Goal: Information Seeking & Learning: Learn about a topic

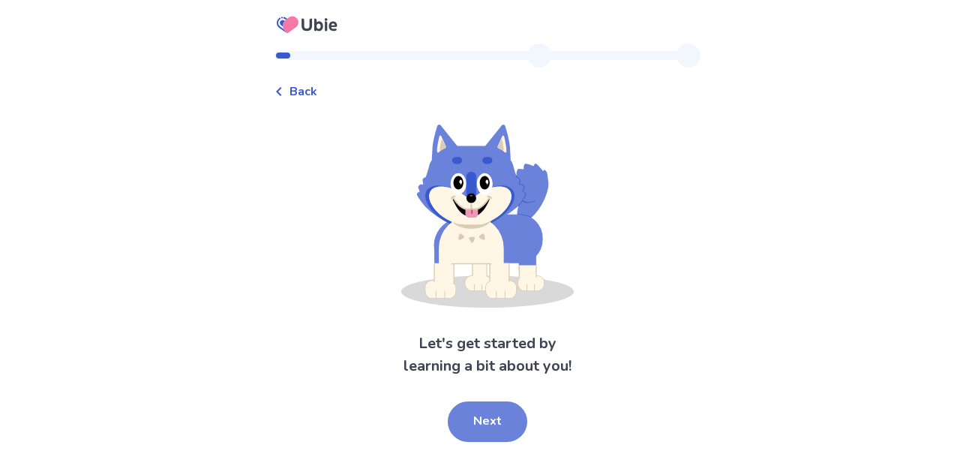
click at [488, 429] on button "Next" at bounding box center [487, 421] width 79 height 40
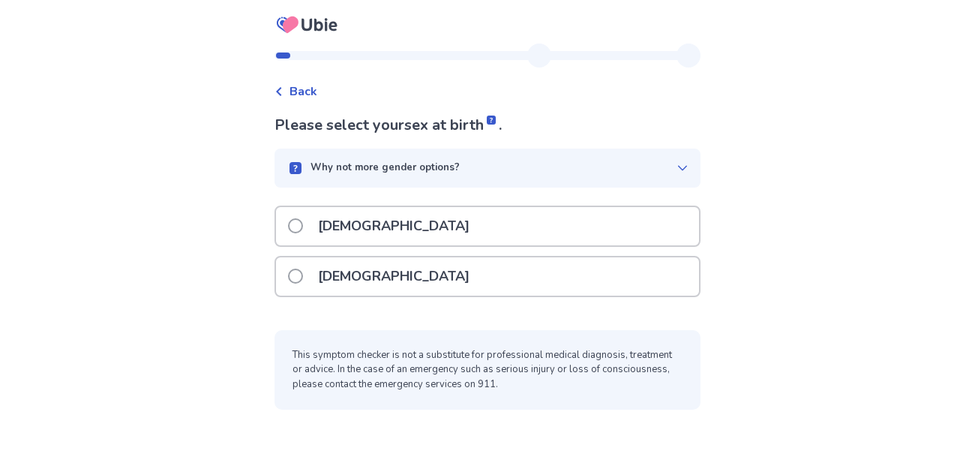
click at [664, 270] on div "[DEMOGRAPHIC_DATA]" at bounding box center [487, 276] width 423 height 38
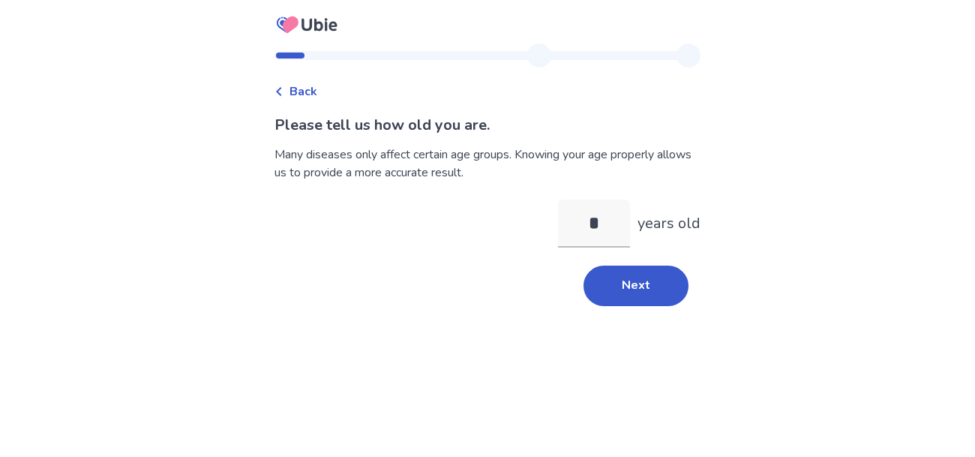
type input "**"
click at [613, 292] on button "Next" at bounding box center [635, 285] width 105 height 40
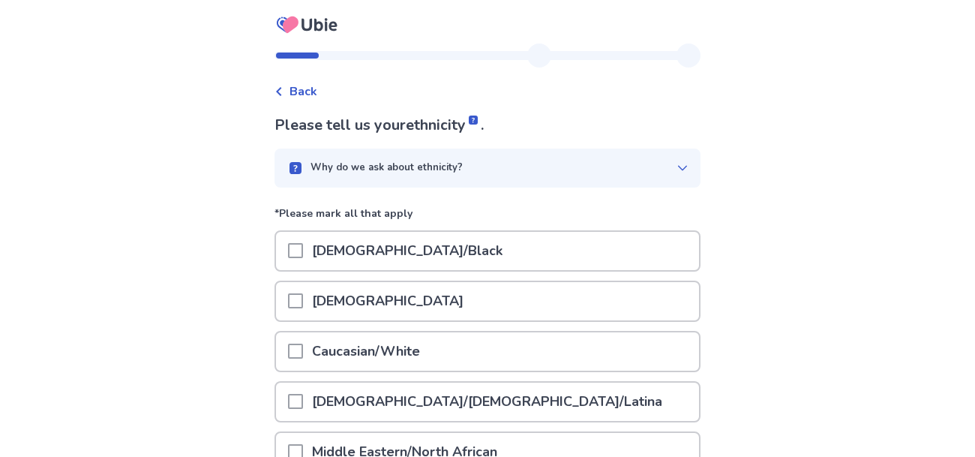
click at [299, 97] on span "Back" at bounding box center [303, 91] width 28 height 18
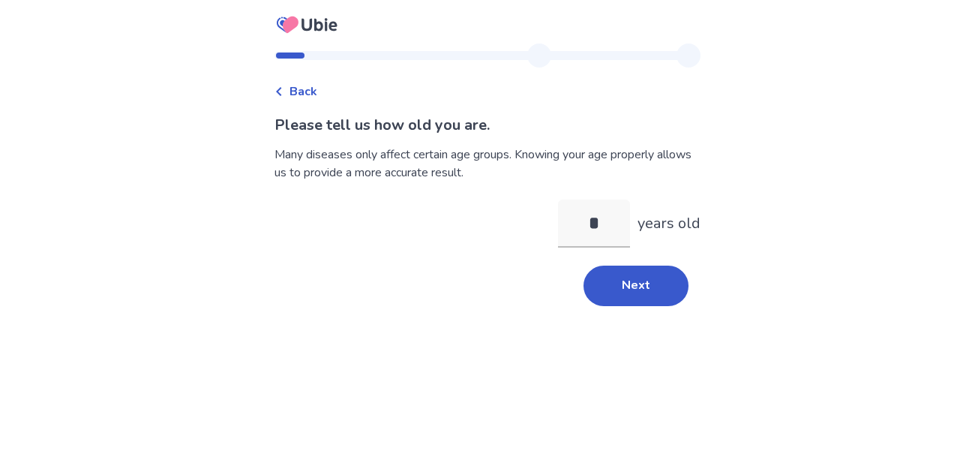
type input "**"
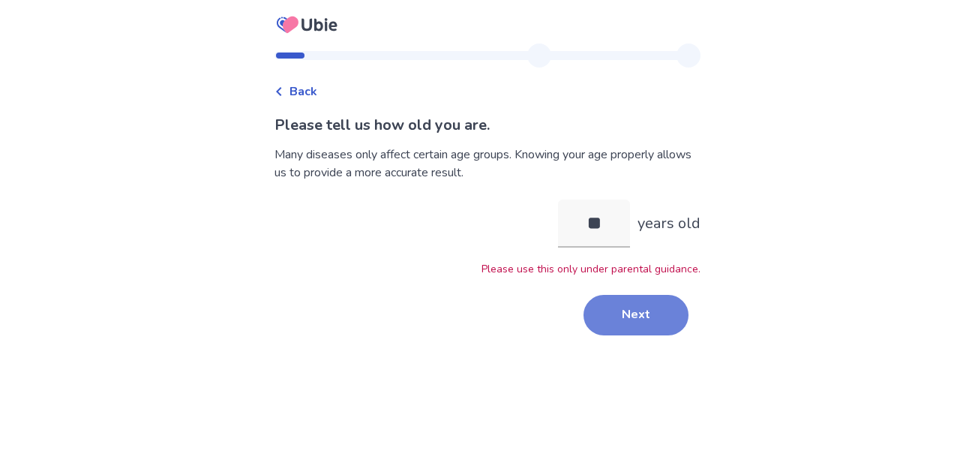
click at [634, 304] on button "Next" at bounding box center [635, 315] width 105 height 40
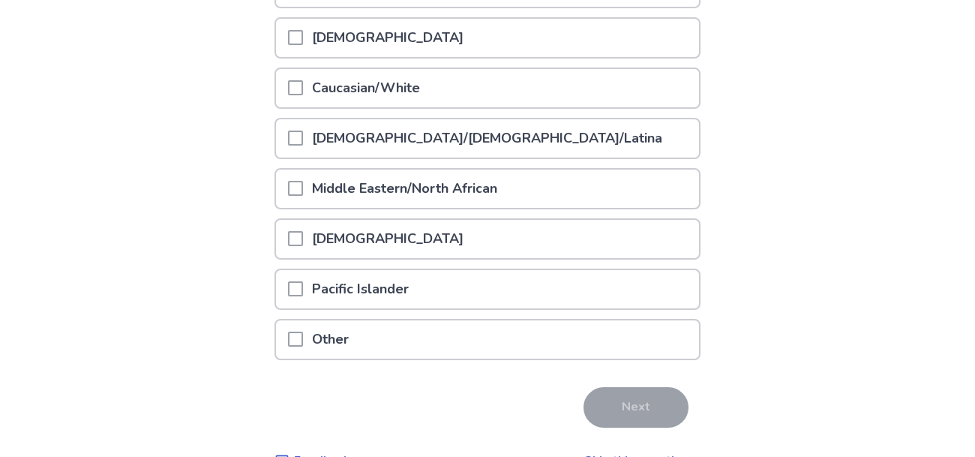
scroll to position [265, 0]
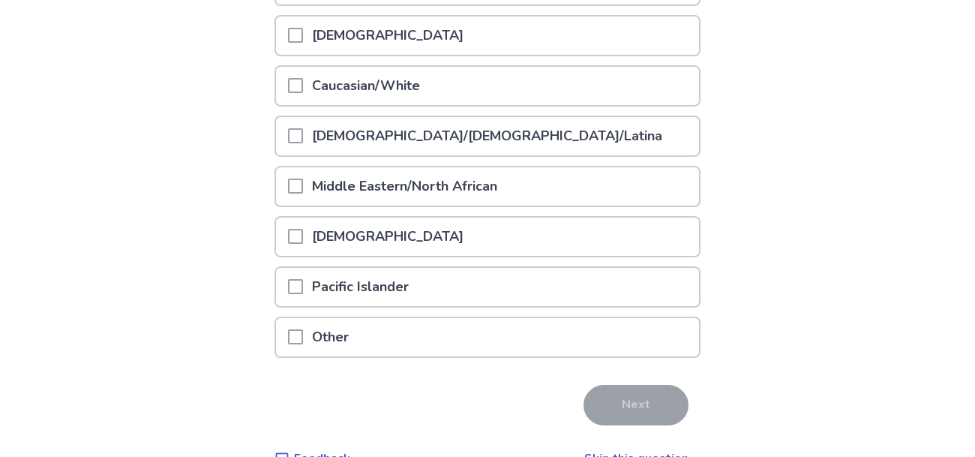
click at [655, 77] on div "Caucasian/White" at bounding box center [487, 86] width 423 height 38
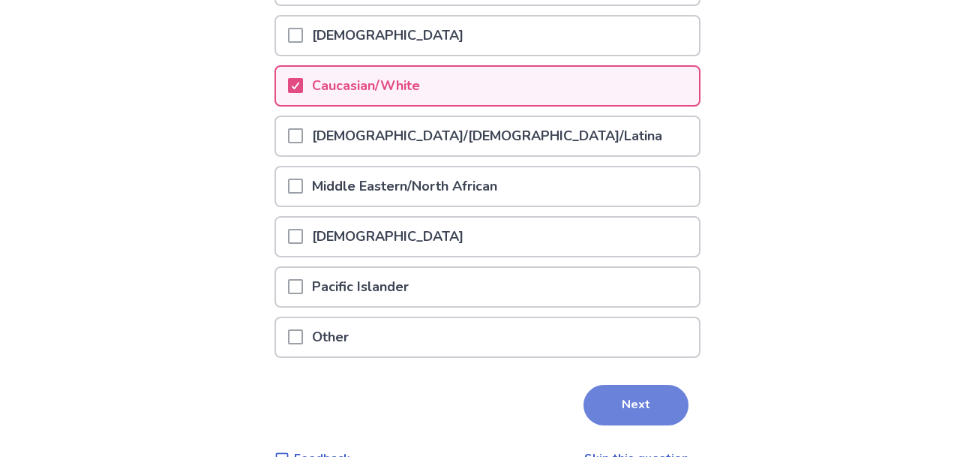
click at [631, 402] on button "Next" at bounding box center [635, 405] width 105 height 40
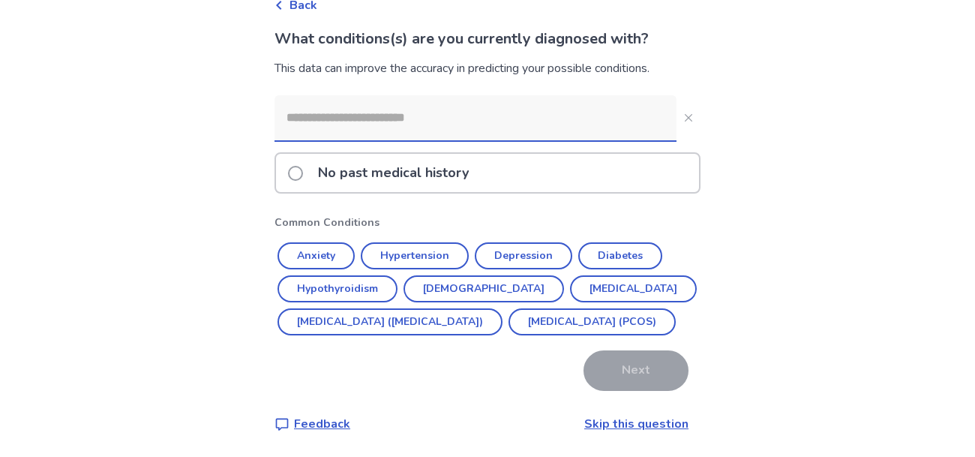
scroll to position [118, 0]
click at [521, 242] on button "Depression" at bounding box center [523, 255] width 97 height 27
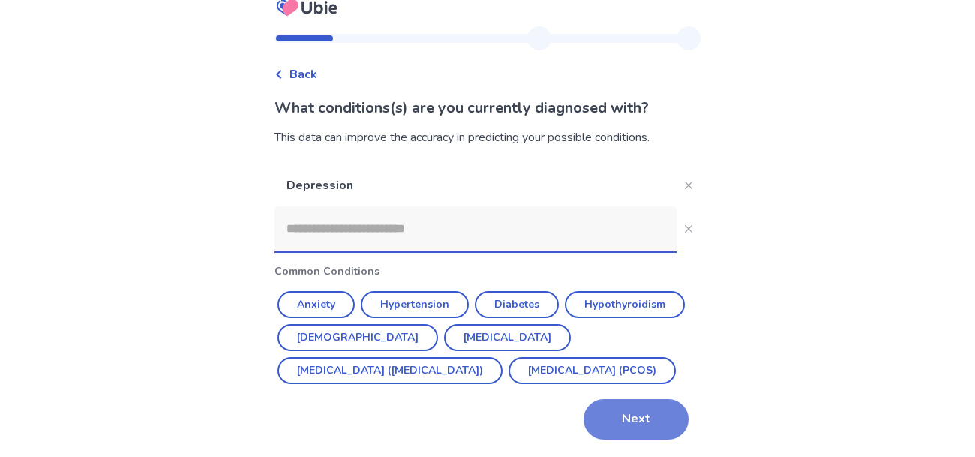
click at [635, 404] on button "Next" at bounding box center [635, 419] width 105 height 40
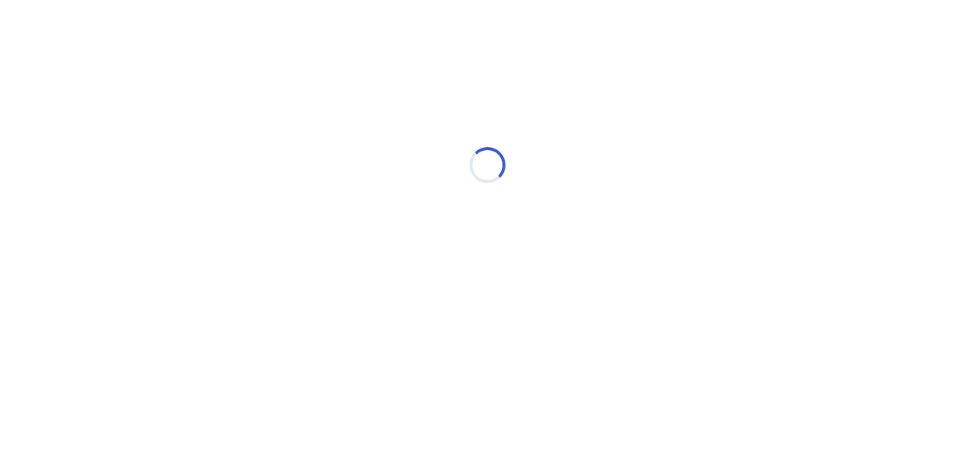
scroll to position [0, 0]
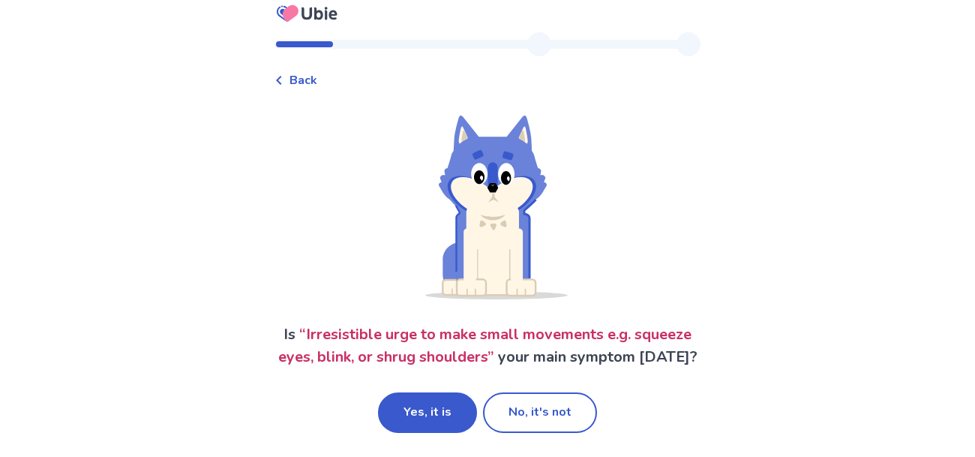
scroll to position [33, 0]
click at [442, 400] on button "Yes, it is" at bounding box center [427, 412] width 99 height 40
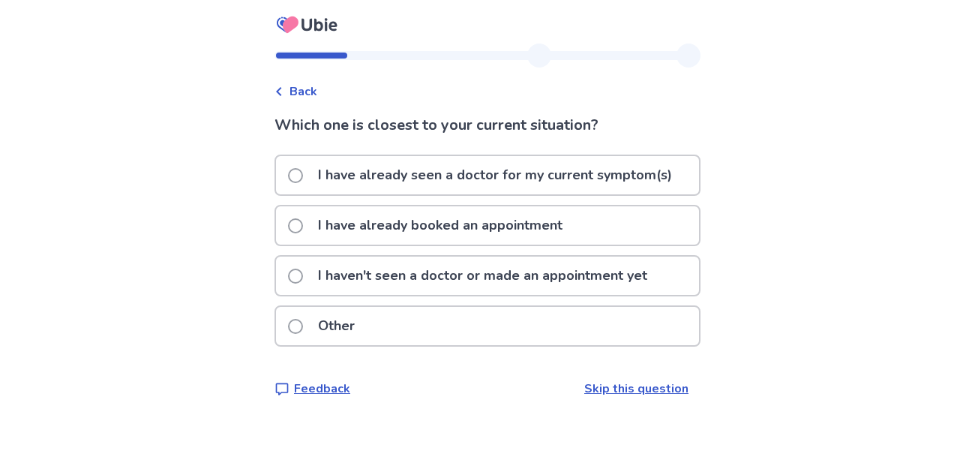
click at [632, 270] on p "I haven't seen a doctor or made an appointment yet" at bounding box center [482, 275] width 347 height 38
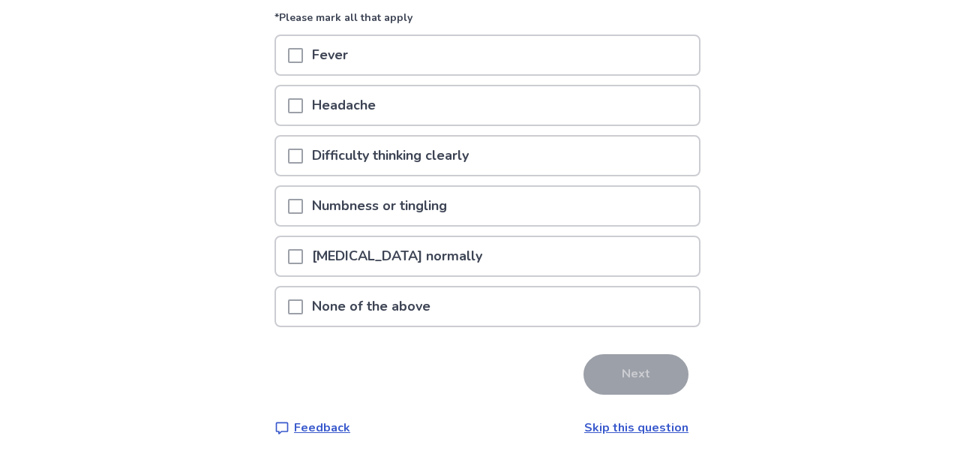
scroll to position [147, 0]
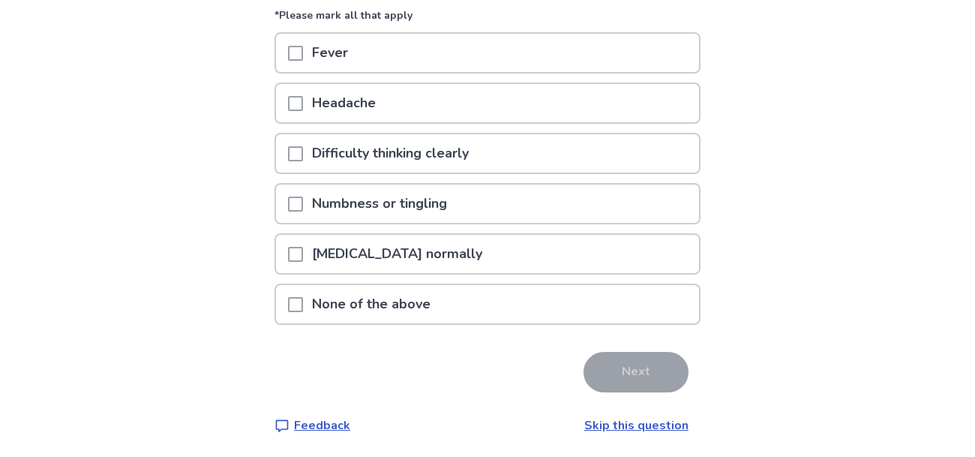
click at [649, 292] on div "None of the above" at bounding box center [487, 304] width 423 height 38
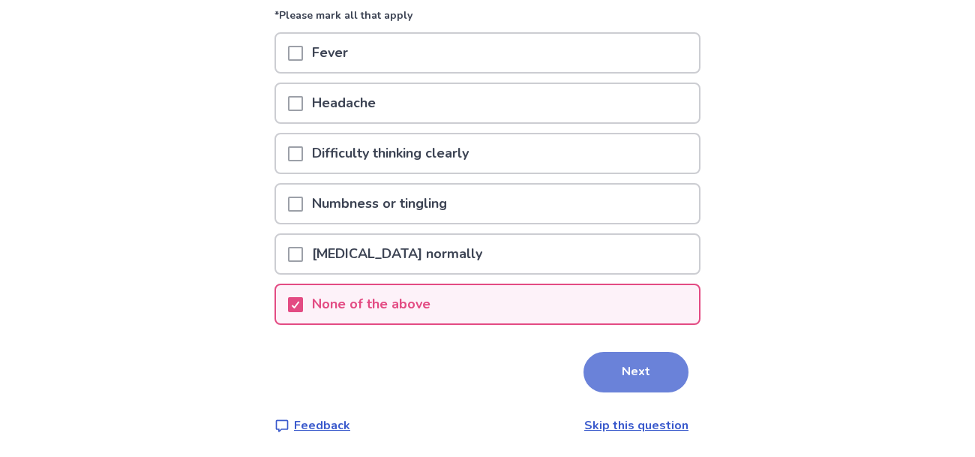
click at [634, 373] on button "Next" at bounding box center [635, 372] width 105 height 40
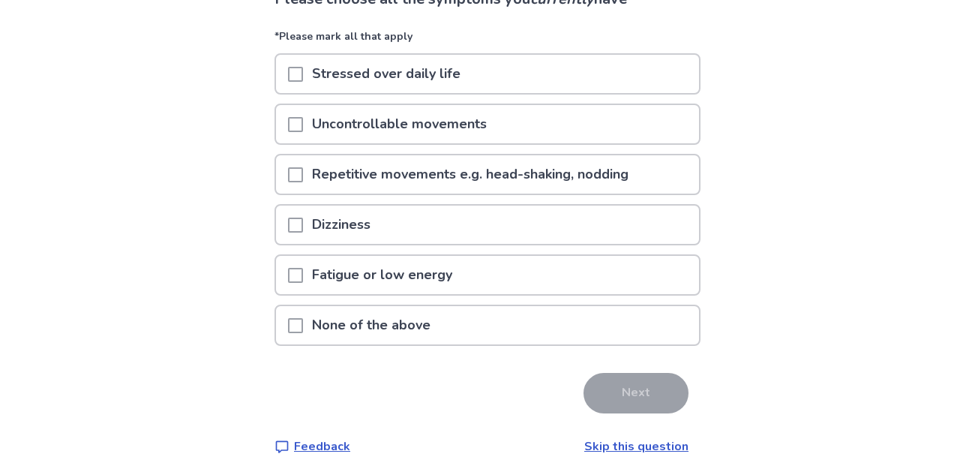
scroll to position [147, 0]
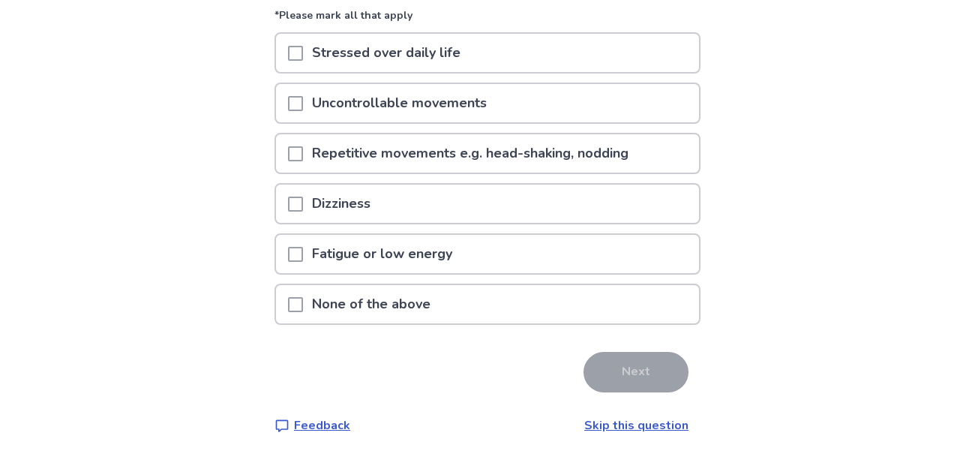
click at [647, 147] on div "Repetitive movements e.g. head-shaking, nodding" at bounding box center [487, 153] width 423 height 38
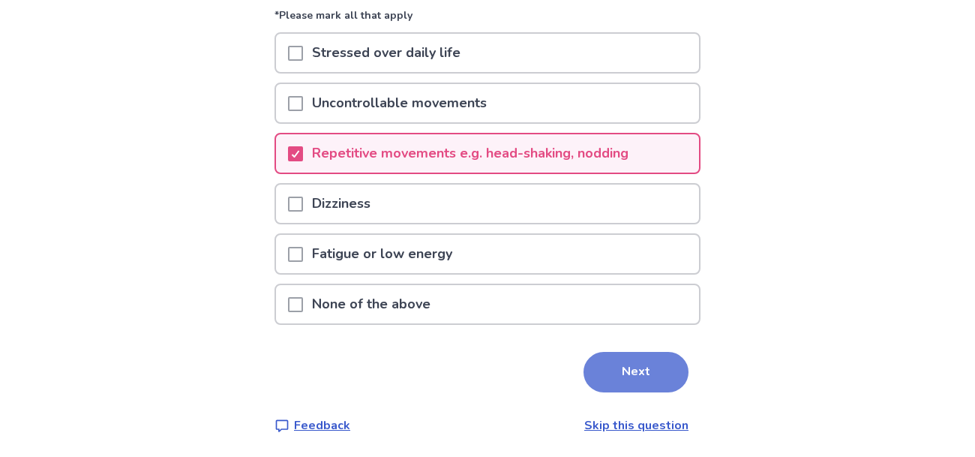
click at [637, 369] on button "Next" at bounding box center [635, 372] width 105 height 40
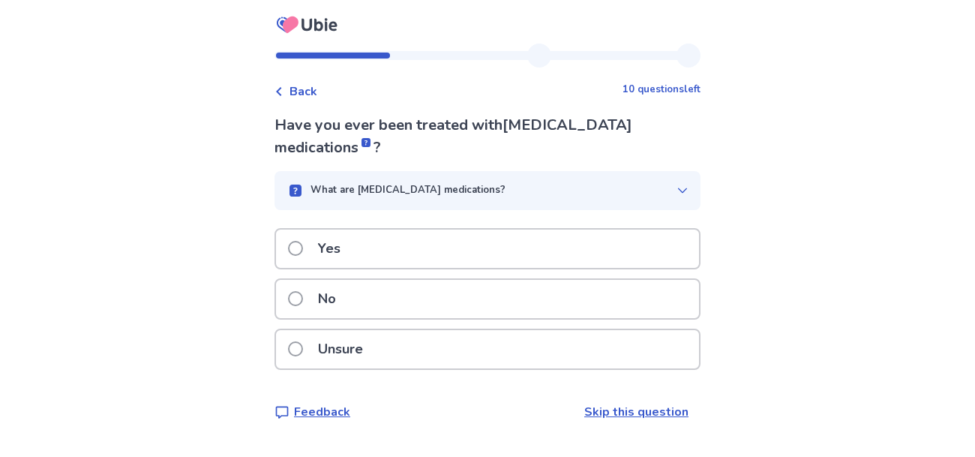
click at [587, 292] on div "No" at bounding box center [487, 299] width 423 height 38
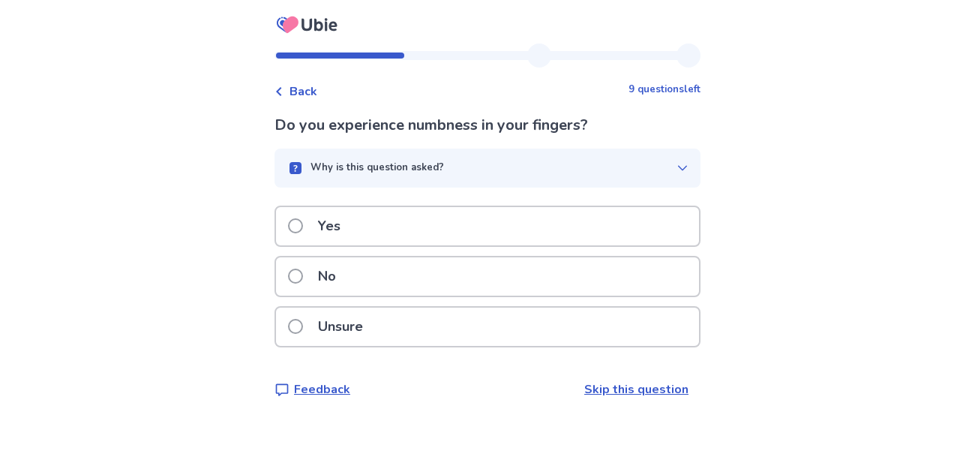
click at [598, 271] on div "No" at bounding box center [487, 276] width 423 height 38
click at [591, 242] on div "Yes" at bounding box center [487, 226] width 423 height 38
click at [610, 279] on div "No" at bounding box center [487, 276] width 423 height 38
click at [589, 245] on div "Yes" at bounding box center [487, 226] width 423 height 38
click at [652, 280] on div "No" at bounding box center [487, 276] width 423 height 38
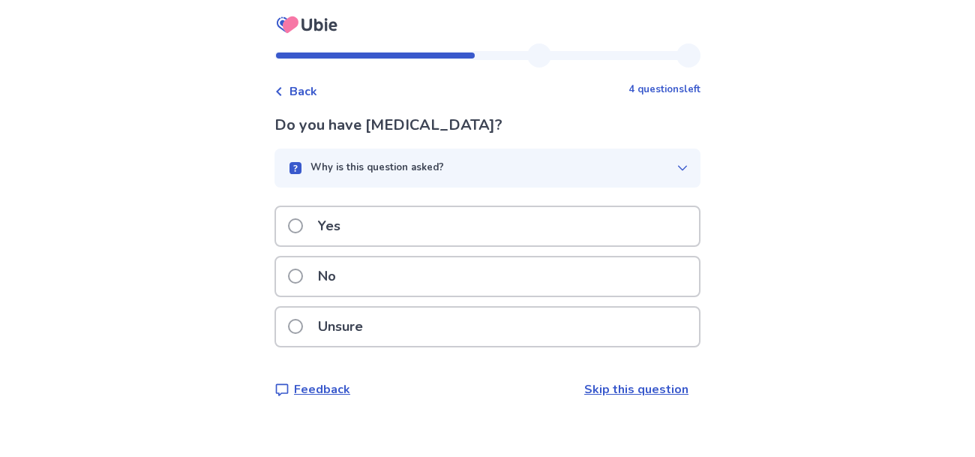
click at [627, 266] on div "No" at bounding box center [487, 276] width 423 height 38
click at [628, 268] on div "No" at bounding box center [487, 276] width 423 height 38
click at [640, 225] on div "Yes" at bounding box center [487, 226] width 423 height 38
click at [630, 231] on div "Yes" at bounding box center [487, 226] width 423 height 38
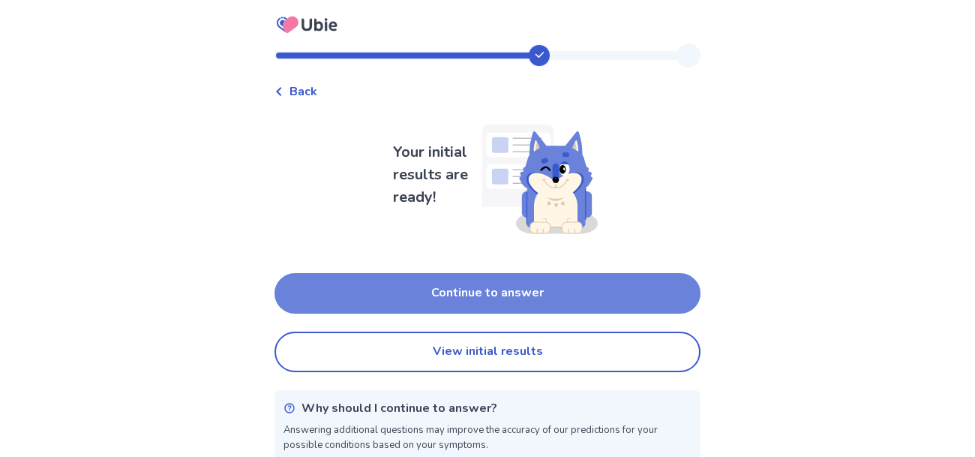
click at [647, 295] on button "Continue to answer" at bounding box center [487, 293] width 426 height 40
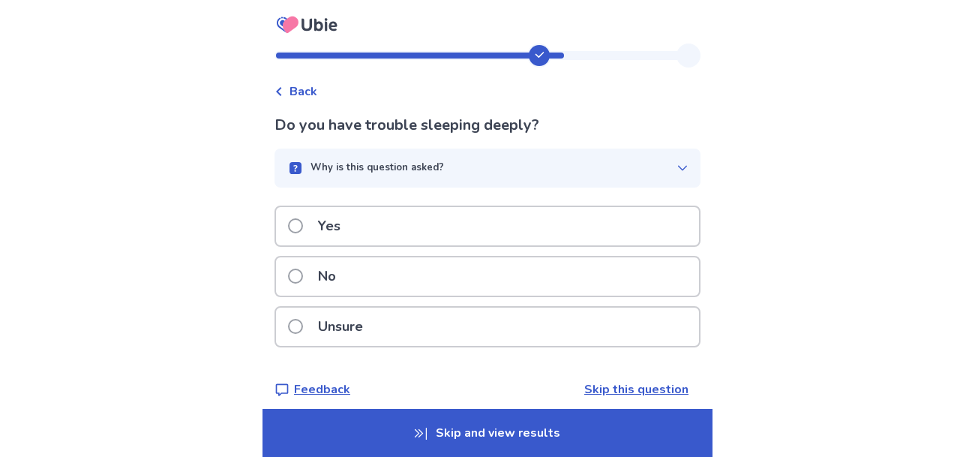
click at [631, 270] on div "No" at bounding box center [487, 276] width 423 height 38
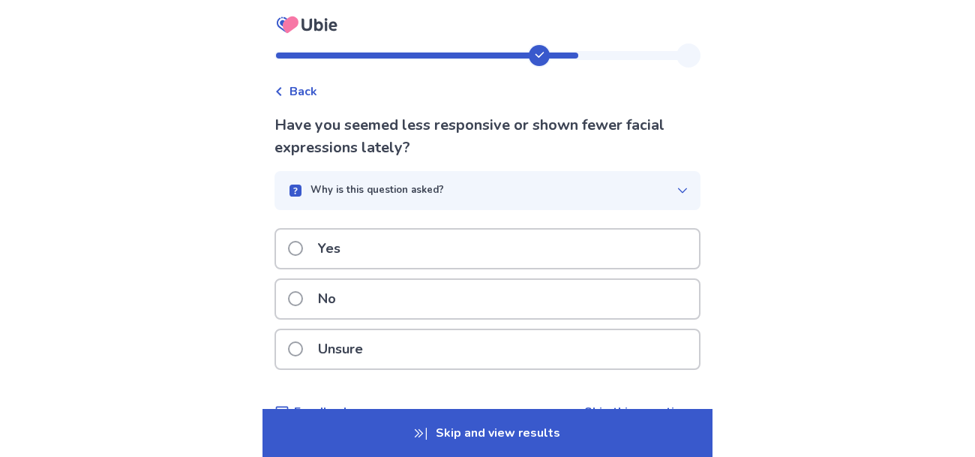
click at [638, 298] on div "No" at bounding box center [487, 299] width 423 height 38
click at [478, 255] on div "Yes" at bounding box center [487, 248] width 423 height 38
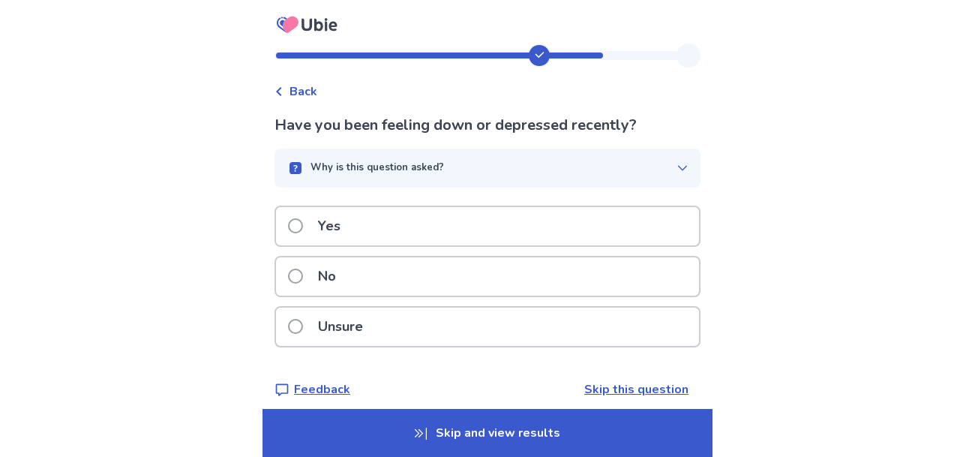
click at [500, 211] on div "Yes" at bounding box center [487, 226] width 423 height 38
click at [489, 280] on div "No" at bounding box center [487, 276] width 423 height 38
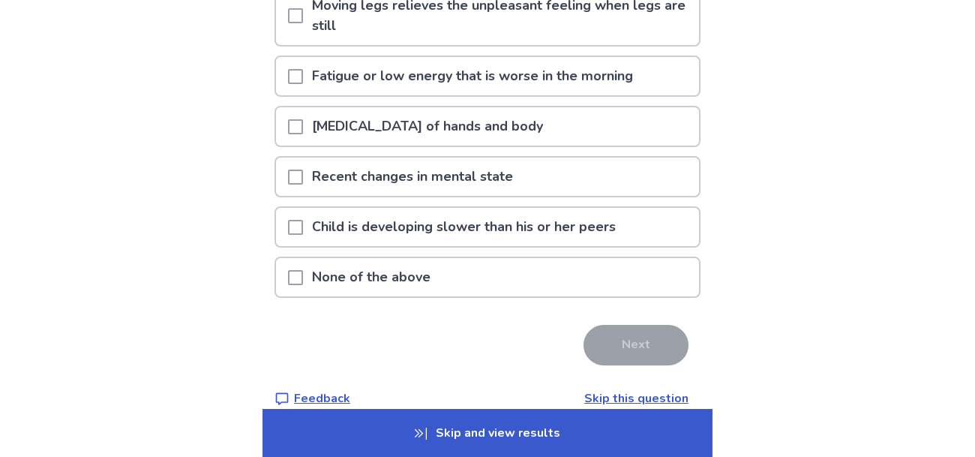
scroll to position [215, 0]
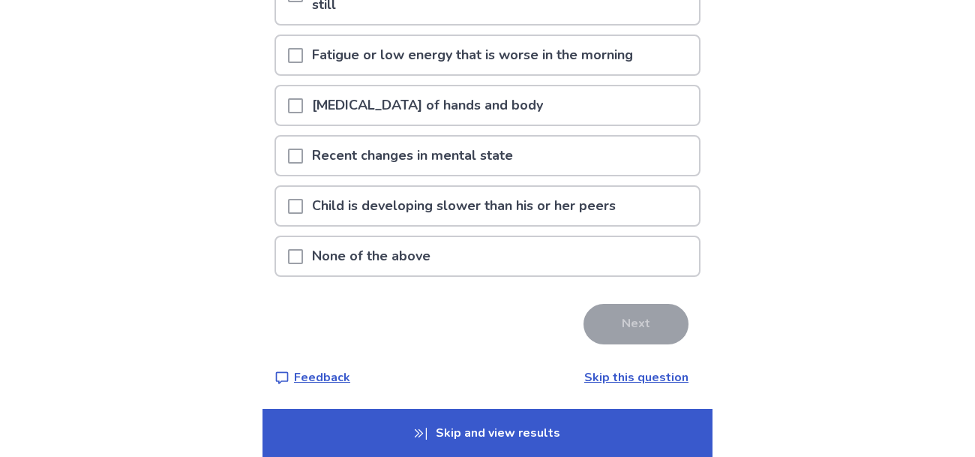
click at [648, 246] on div "None of the above" at bounding box center [487, 256] width 423 height 38
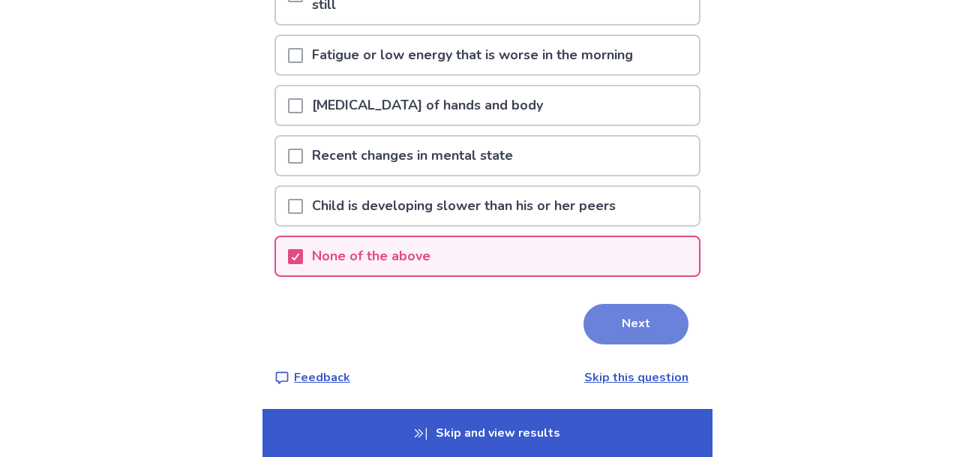
click at [645, 319] on button "Next" at bounding box center [635, 324] width 105 height 40
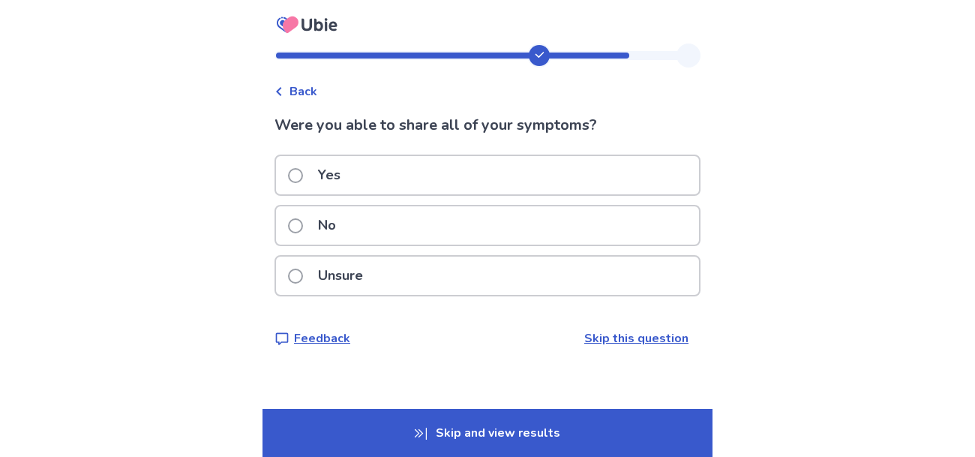
click at [600, 221] on div "No" at bounding box center [487, 225] width 423 height 38
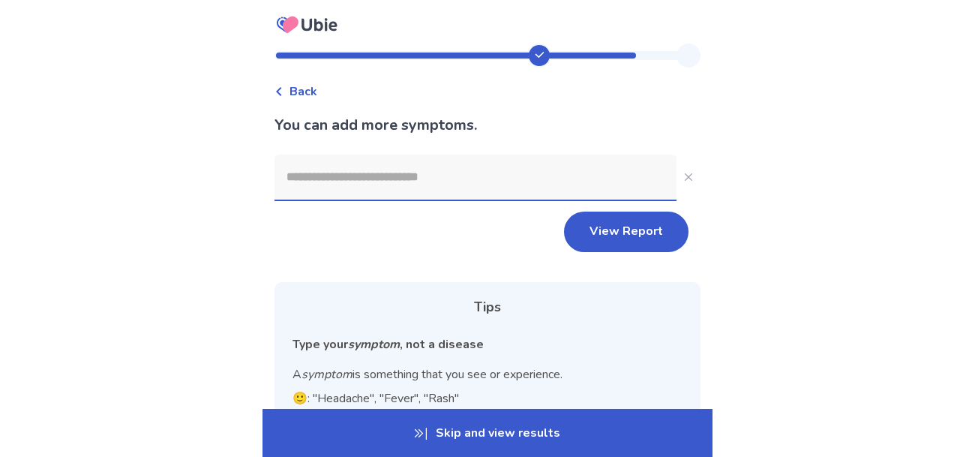
click at [592, 169] on input at bounding box center [475, 176] width 402 height 45
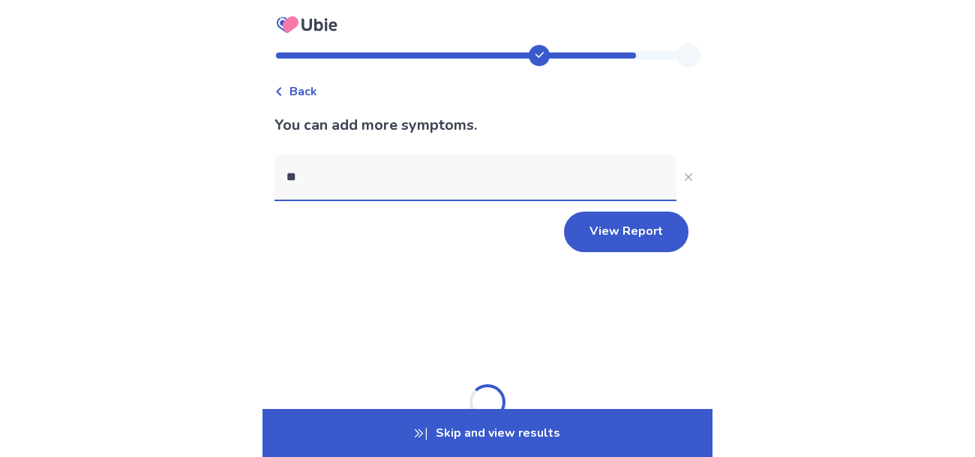
type input "*"
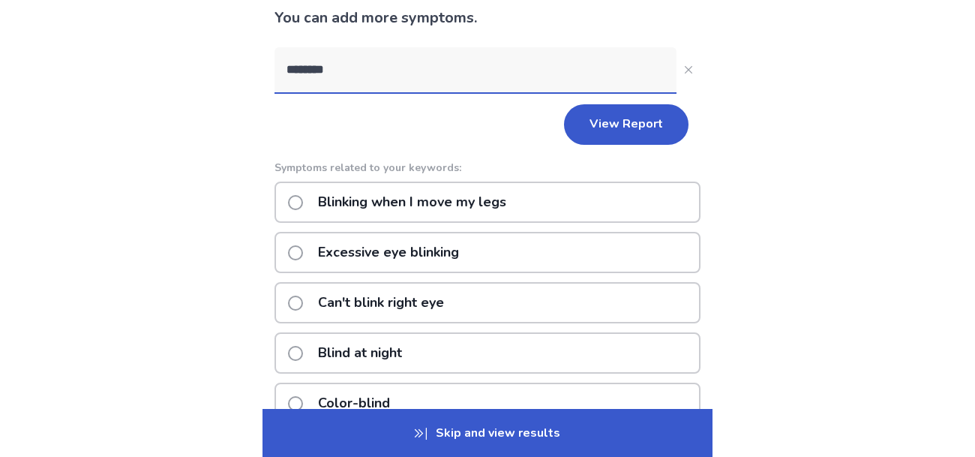
scroll to position [113, 0]
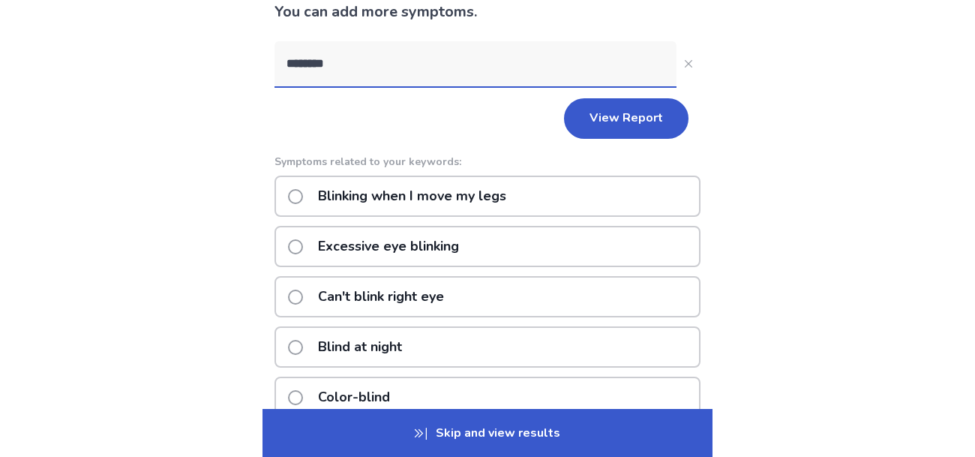
type input "********"
click at [605, 244] on div "Excessive eye blinking" at bounding box center [487, 246] width 426 height 41
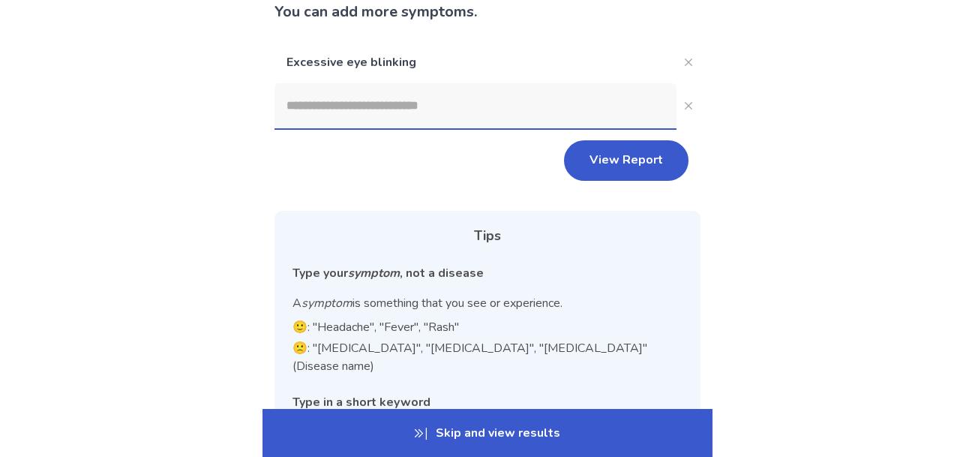
click at [598, 98] on input at bounding box center [475, 105] width 402 height 45
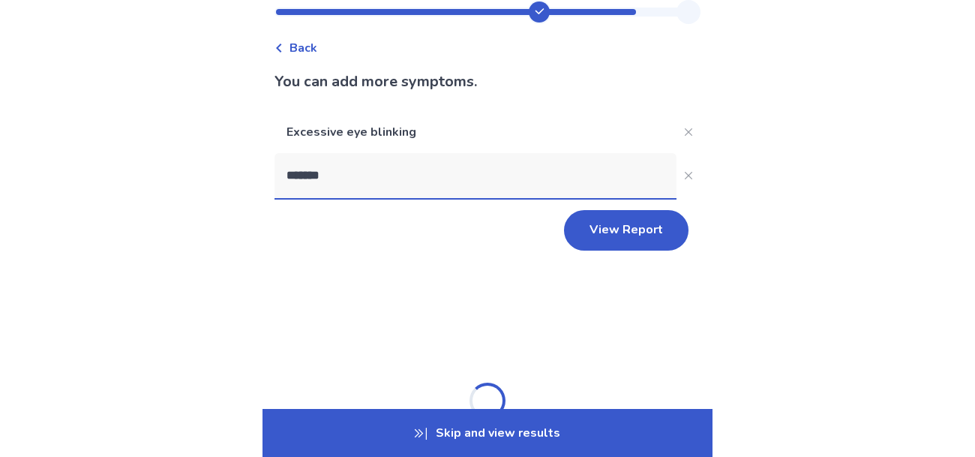
scroll to position [177, 0]
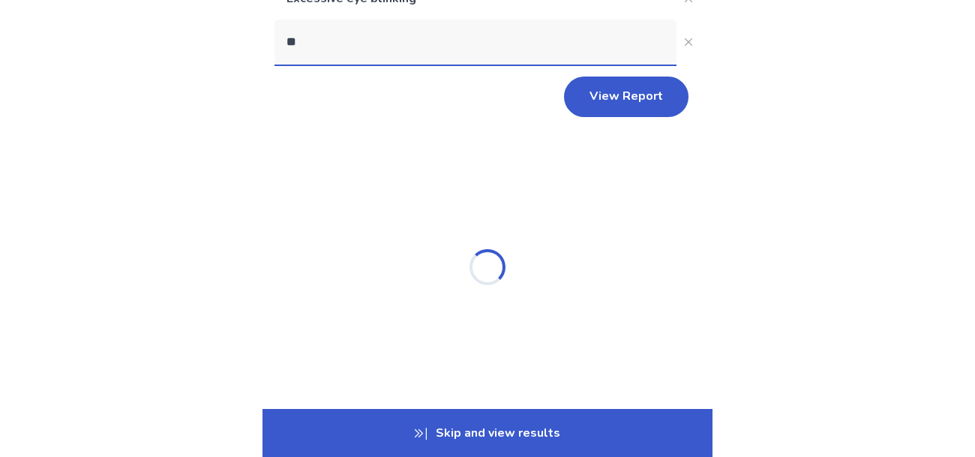
type input "*"
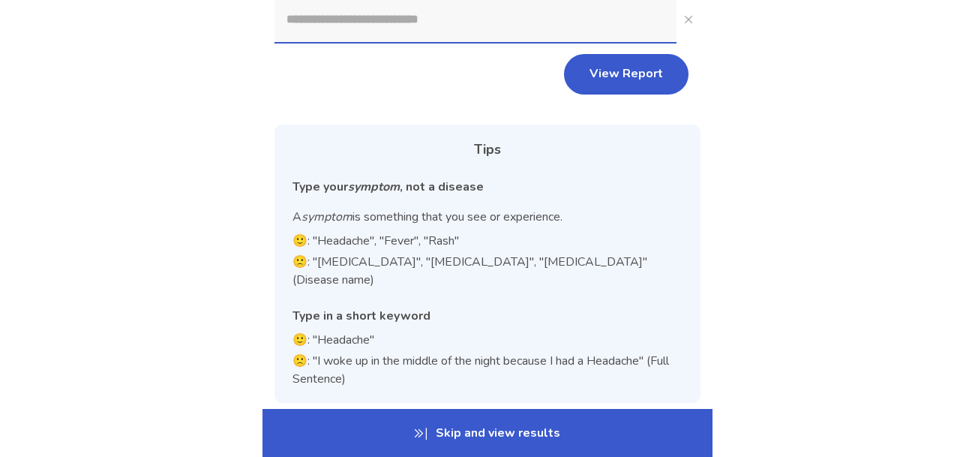
scroll to position [241, 0]
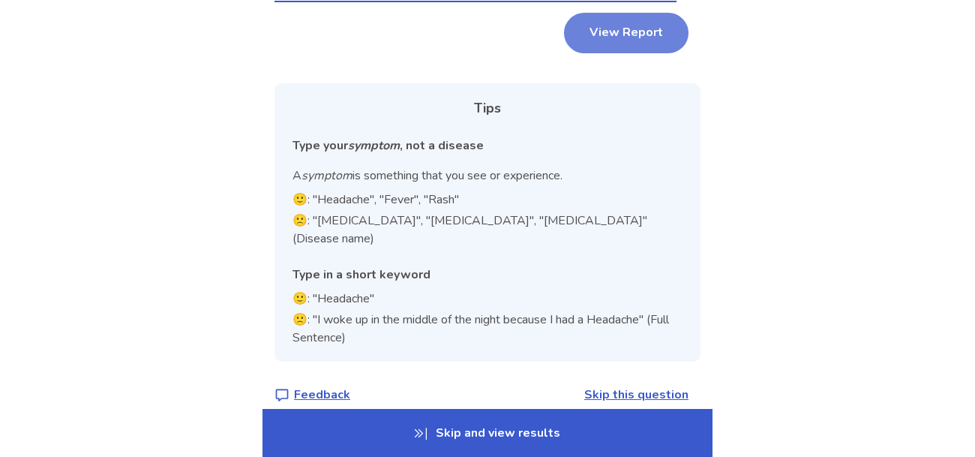
click at [633, 34] on button "View Report" at bounding box center [626, 33] width 124 height 40
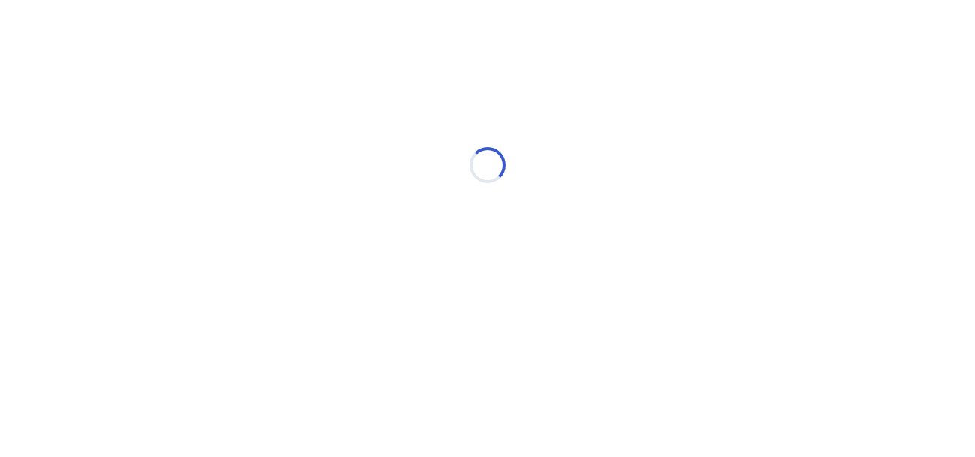
scroll to position [0, 0]
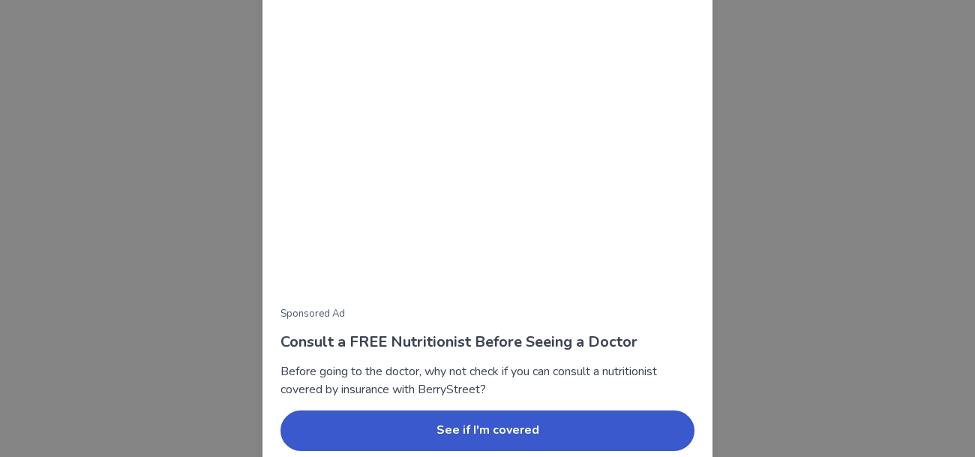
scroll to position [199, 0]
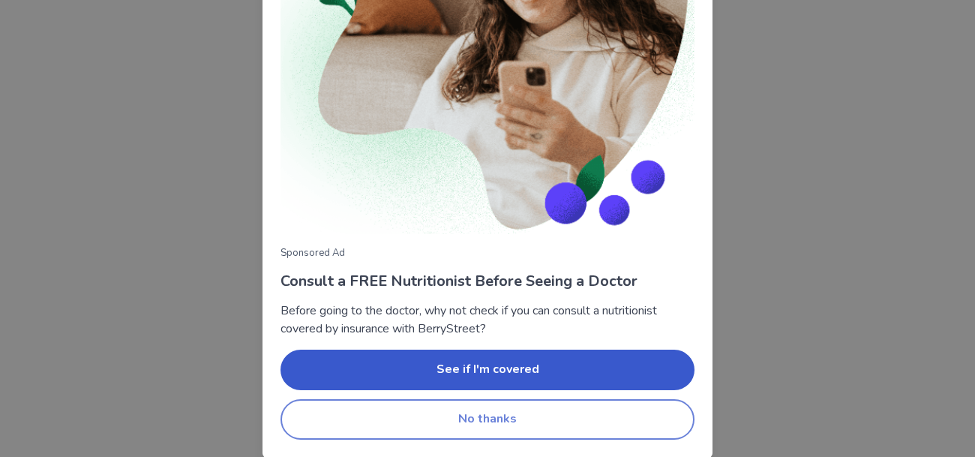
click at [646, 419] on button "No thanks" at bounding box center [487, 419] width 414 height 40
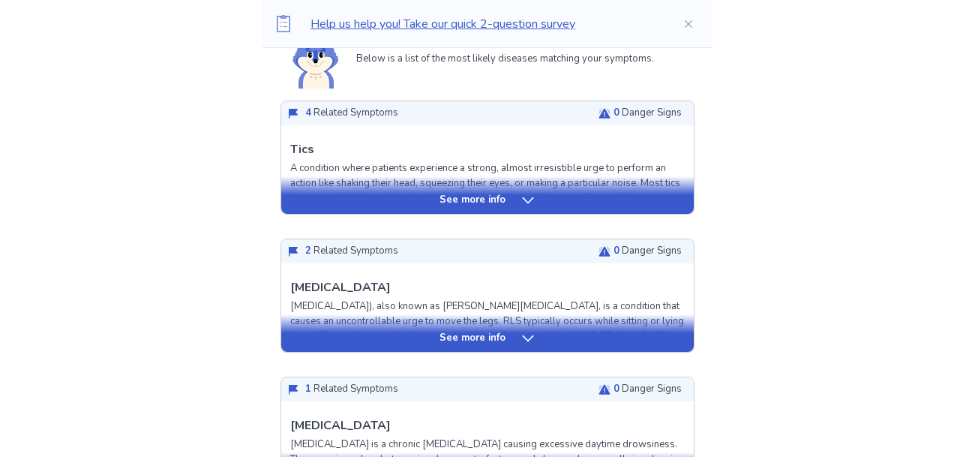
scroll to position [383, 0]
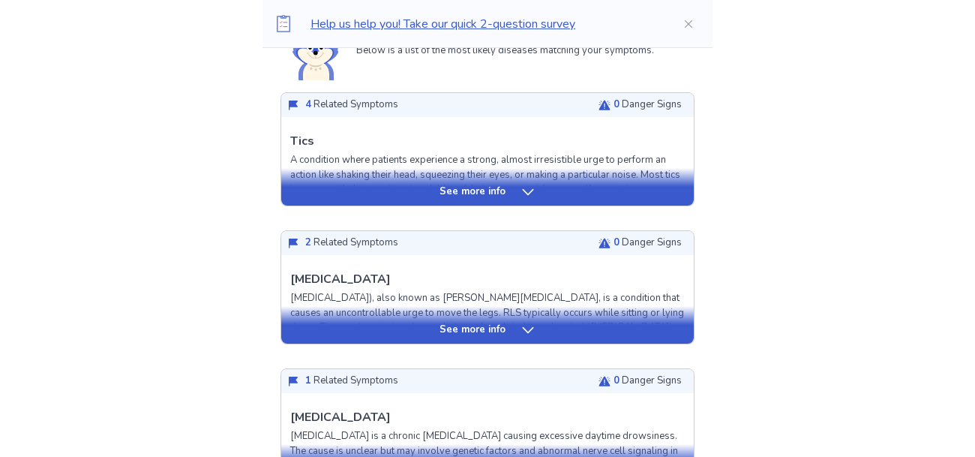
click at [641, 187] on div "See more info" at bounding box center [487, 191] width 412 height 15
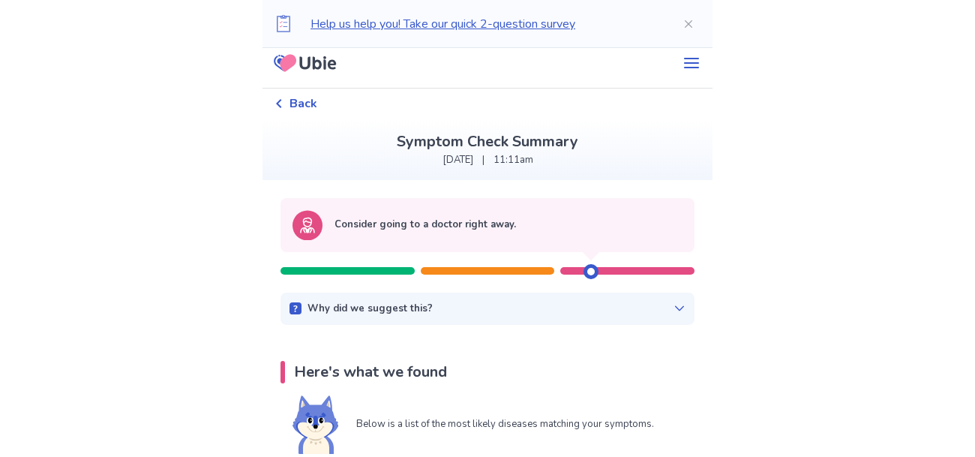
scroll to position [0, 0]
